Goal: Task Accomplishment & Management: Use online tool/utility

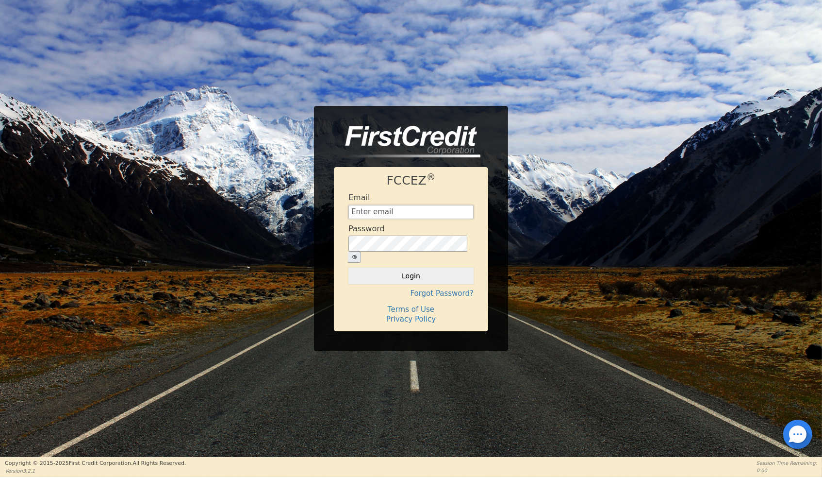
type input "aquaremachtlc@gmail.com"
click at [410, 273] on button "Login" at bounding box center [410, 275] width 125 height 16
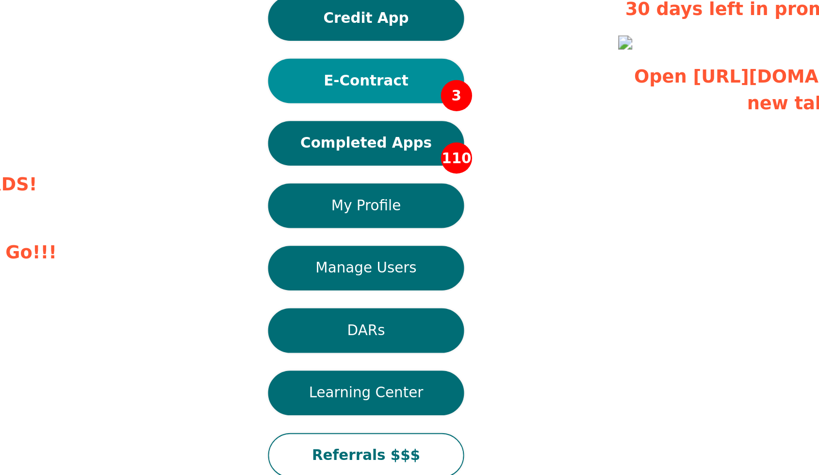
click at [356, 104] on button "E-Contract 3" at bounding box center [409, 116] width 107 height 24
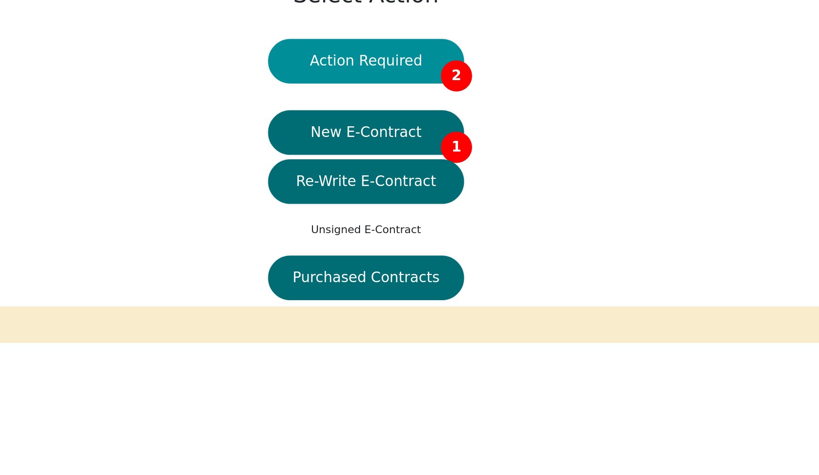
click at [356, 94] on button "Action Required 2" at bounding box center [409, 106] width 107 height 24
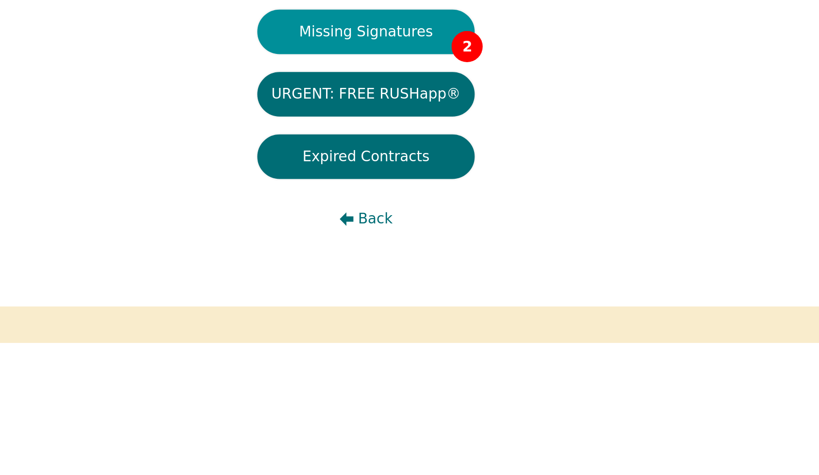
click at [350, 78] on button "Missing Signatures 2" at bounding box center [409, 90] width 119 height 24
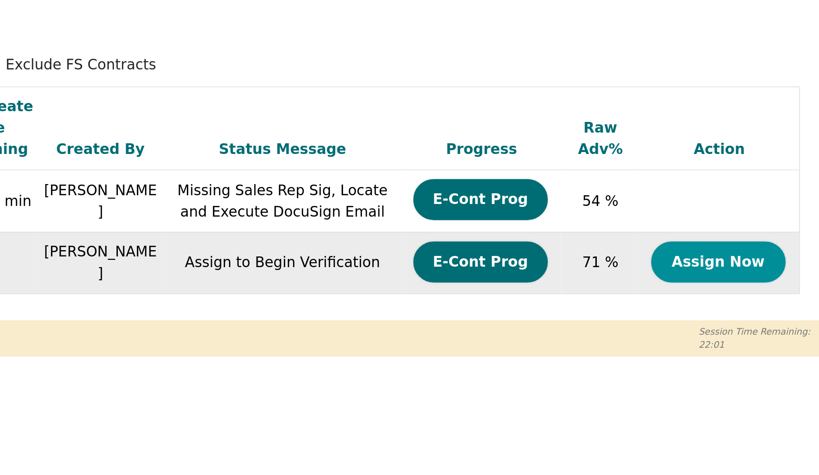
click at [727, 197] on button "Assign Now" at bounding box center [763, 208] width 73 height 22
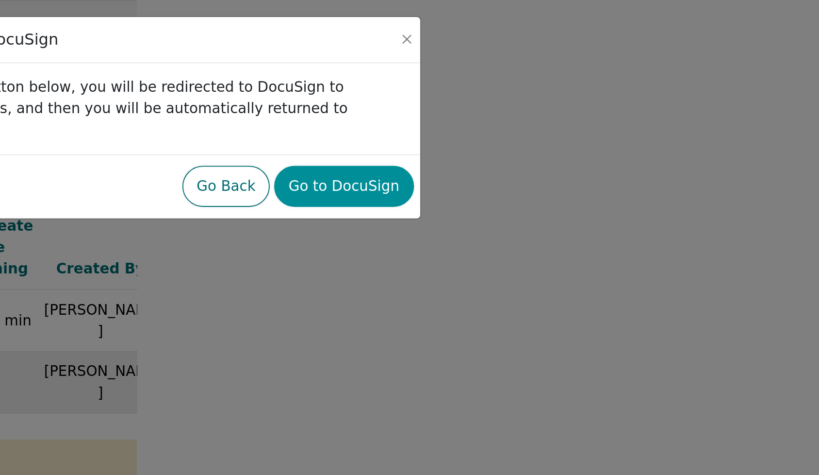
click at [522, 96] on button "Go to DocuSign" at bounding box center [560, 101] width 76 height 22
